Goal: Navigation & Orientation: Find specific page/section

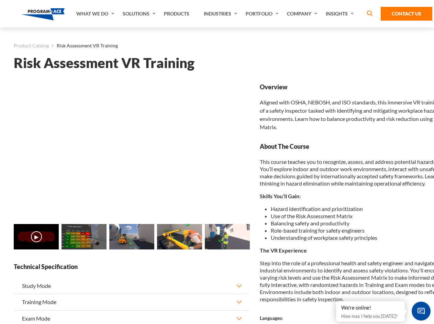
click at [140, 14] on link "Solutions" at bounding box center [139, 14] width 41 height 28
click at [0, 0] on div "AI & Computer Vision Solutions Computer Vision Quality Control AI tools for fas…" at bounding box center [0, 0] width 0 height 0
click at [0, 0] on div "AI & Computer Vision Solutions Virtual Training Solutions Virtual Tour Solution…" at bounding box center [0, 0] width 0 height 0
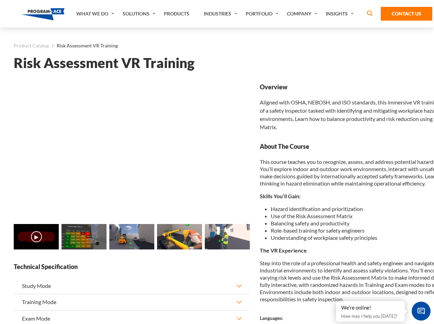
click at [0, 0] on div "AI & Computer Vision Solutions Virtual Training Solutions Virtual Tour Solution…" at bounding box center [0, 0] width 0 height 0
click at [0, 0] on div "AI & Computer Vision Solutions Computer Vision Quality Control AI tools for fas…" at bounding box center [0, 0] width 0 height 0
